Goal: Task Accomplishment & Management: Use online tool/utility

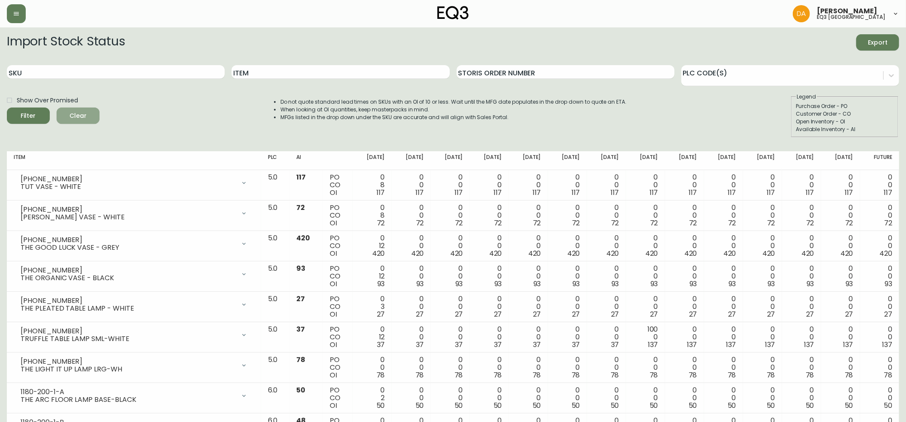
click at [87, 115] on span "Clear" at bounding box center [77, 116] width 29 height 11
click at [153, 69] on input "SKU" at bounding box center [116, 72] width 218 height 14
paste input "[PHONE_NUMBER]"
type input "[PHONE_NUMBER]"
click at [40, 113] on span "Filter" at bounding box center [28, 116] width 29 height 11
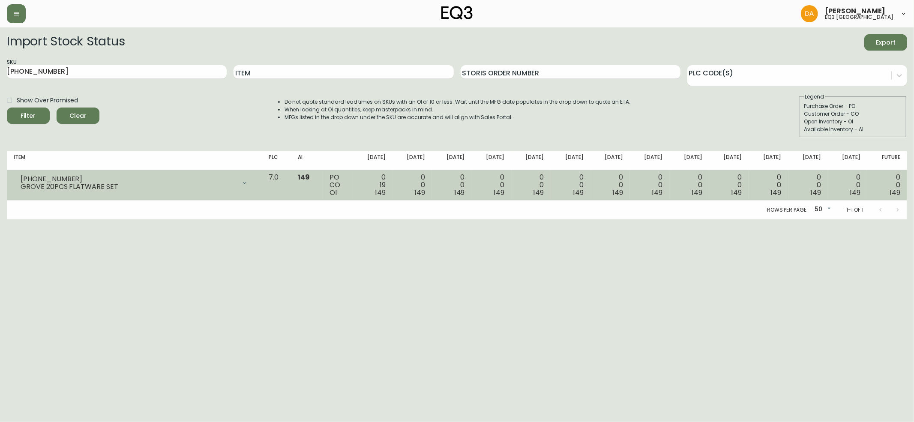
click at [248, 183] on icon at bounding box center [244, 183] width 7 height 7
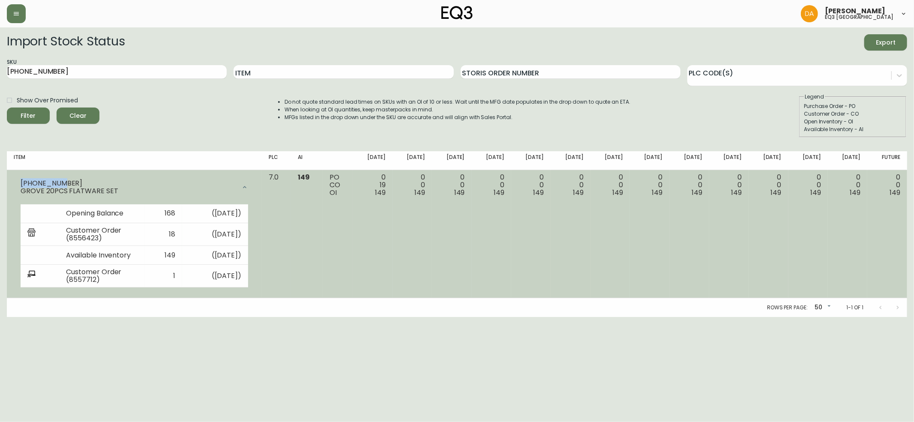
drag, startPoint x: 55, startPoint y: 180, endPoint x: 12, endPoint y: 181, distance: 42.4
click at [12, 181] on td "[PHONE_NUMBER] GROVE 20PCS FLATWARE SET Opening Balance 168 ( [DATE] ) Customer…" at bounding box center [134, 234] width 255 height 129
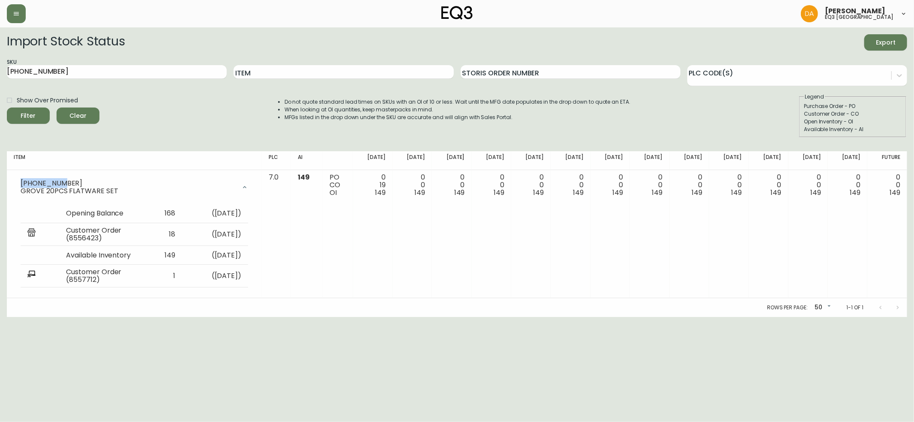
copy div "[PHONE_NUMBER]"
